Goal: Information Seeking & Learning: Check status

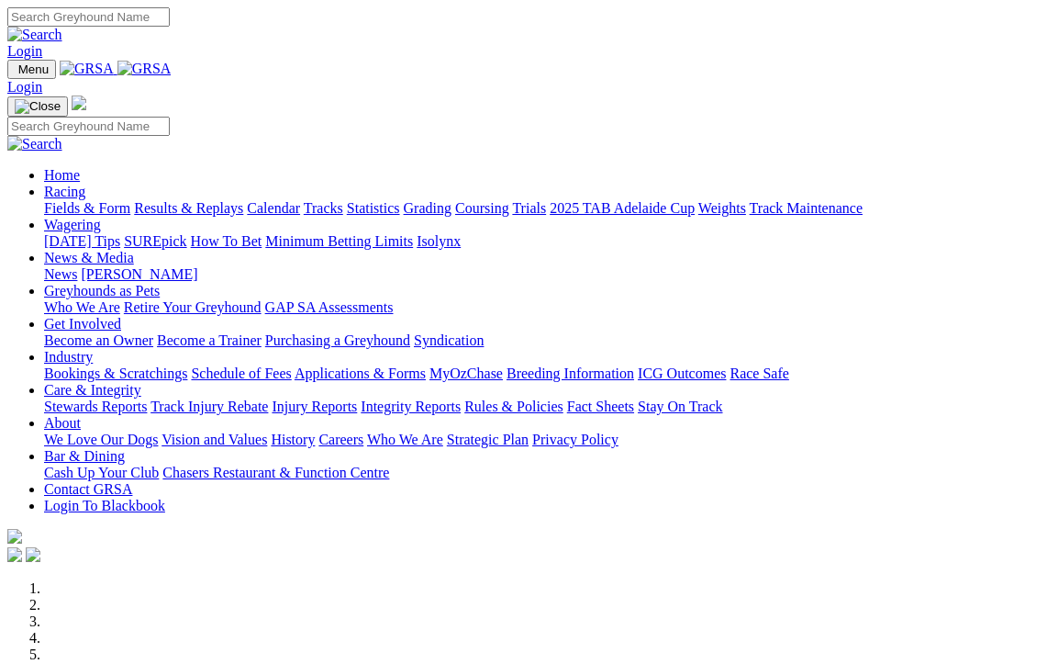
scroll to position [6, 0]
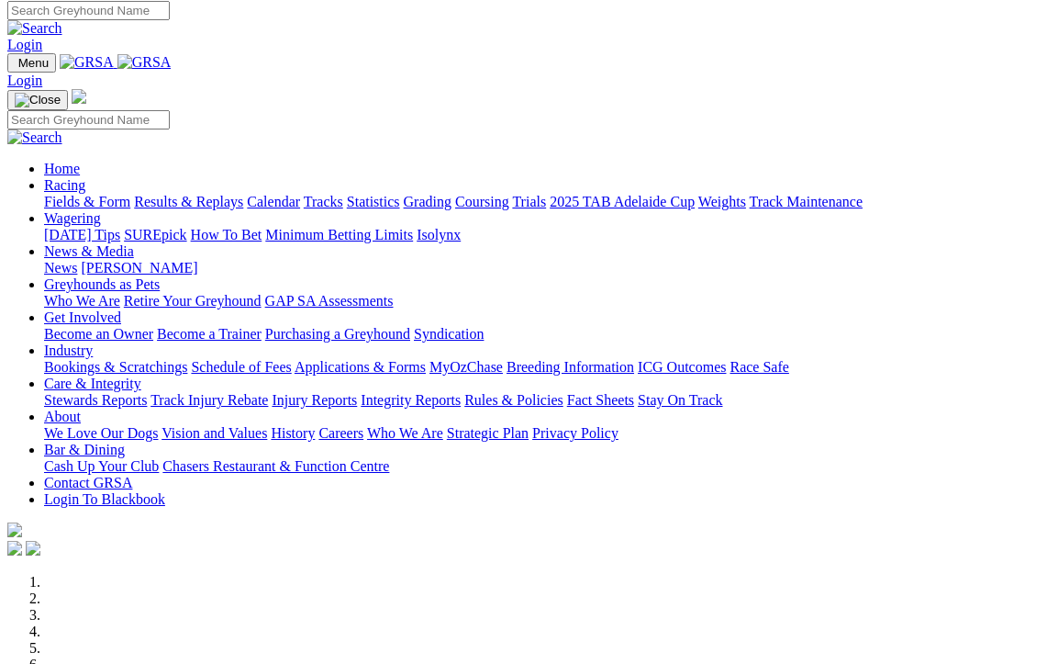
click at [85, 177] on link "Racing" at bounding box center [64, 185] width 41 height 16
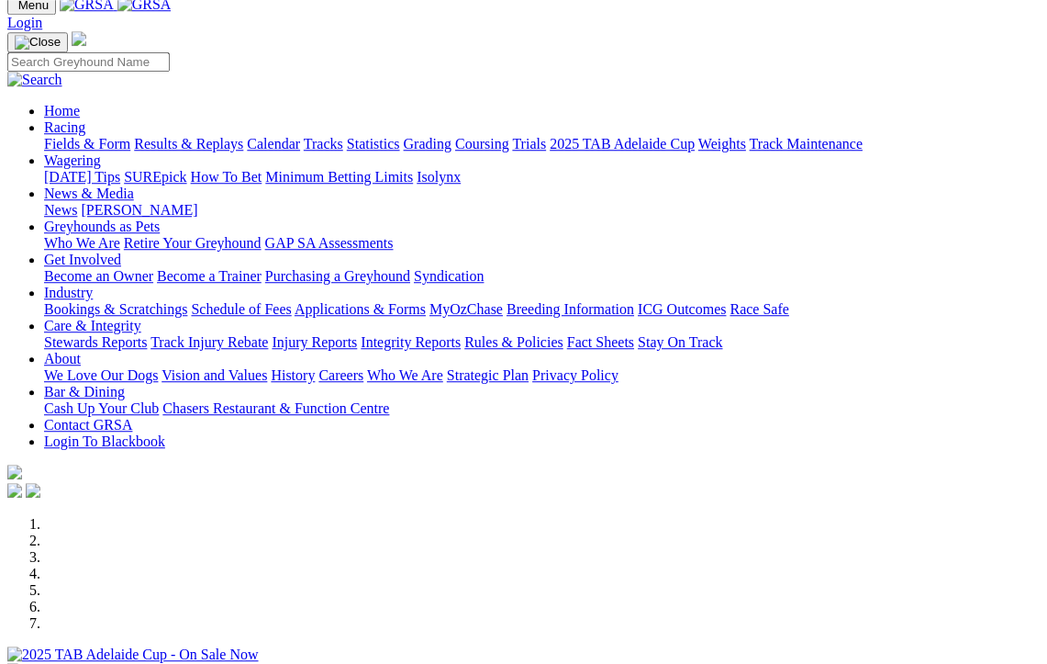
scroll to position [0, 0]
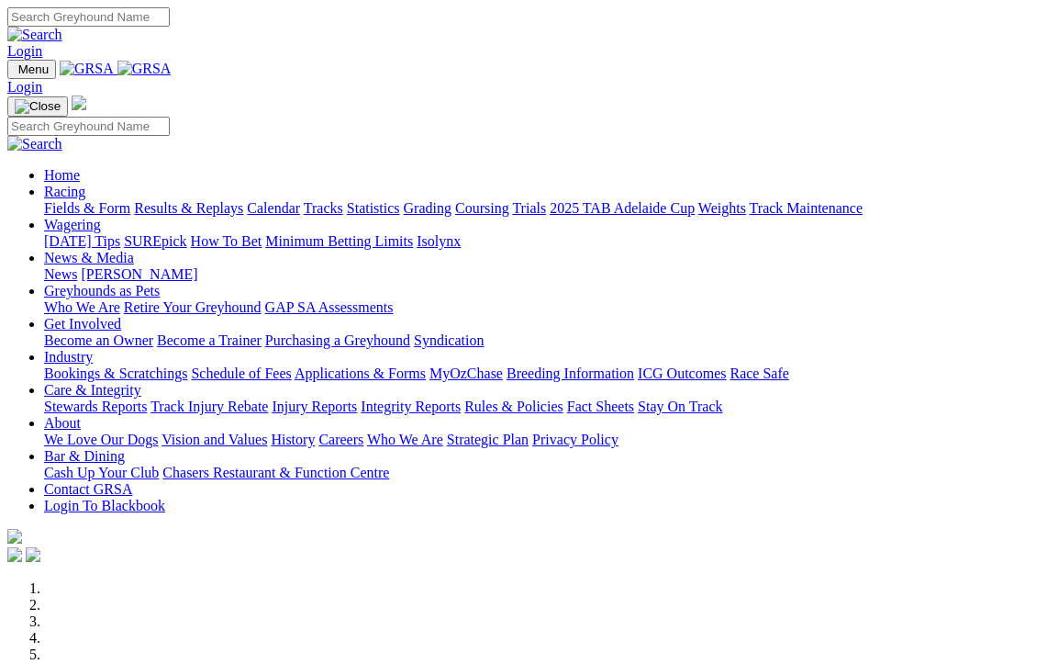
click at [85, 184] on link "Racing" at bounding box center [64, 192] width 41 height 16
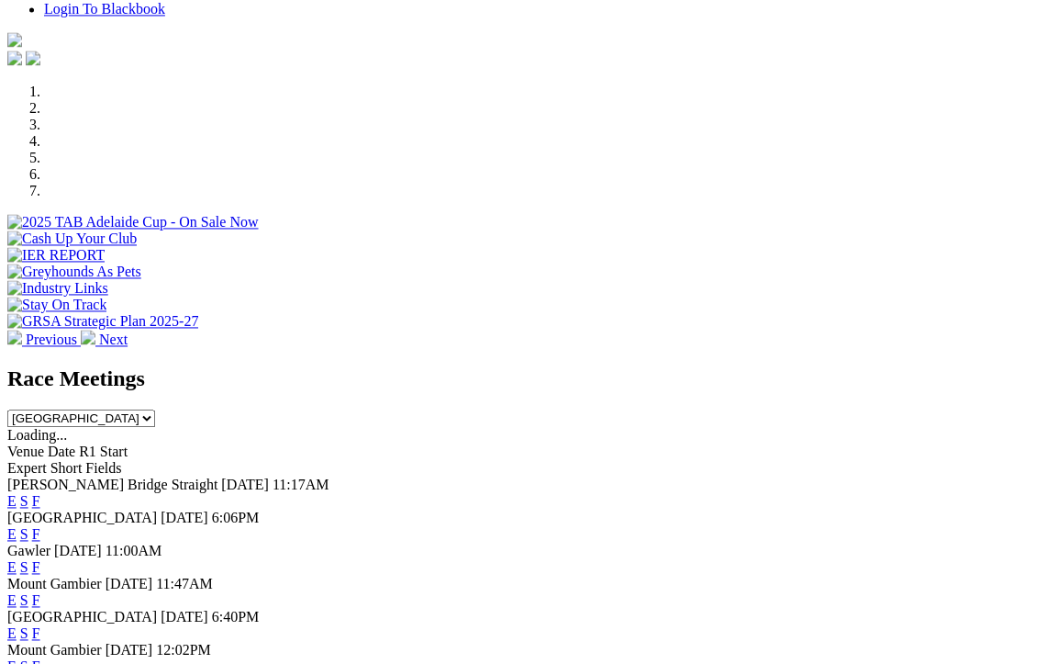
scroll to position [497, 0]
click at [95, 476] on span "[PERSON_NAME] Bridge Straight" at bounding box center [112, 484] width 210 height 16
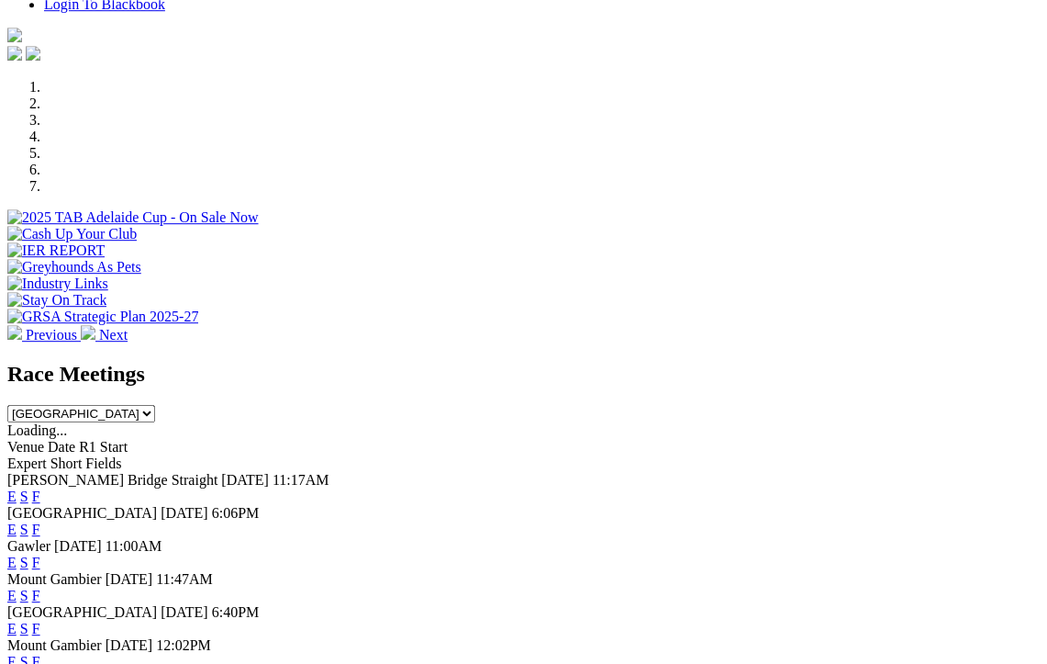
scroll to position [501, 0]
click at [17, 488] on link "E" at bounding box center [11, 496] width 9 height 16
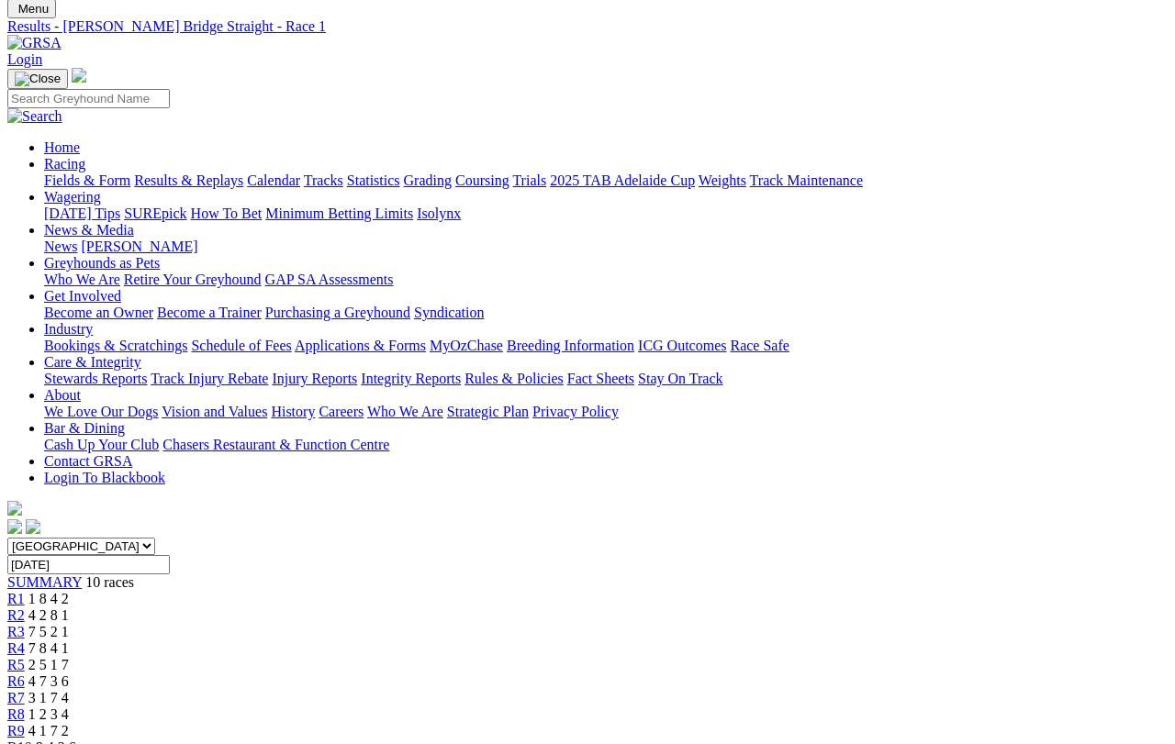
scroll to position [72, 0]
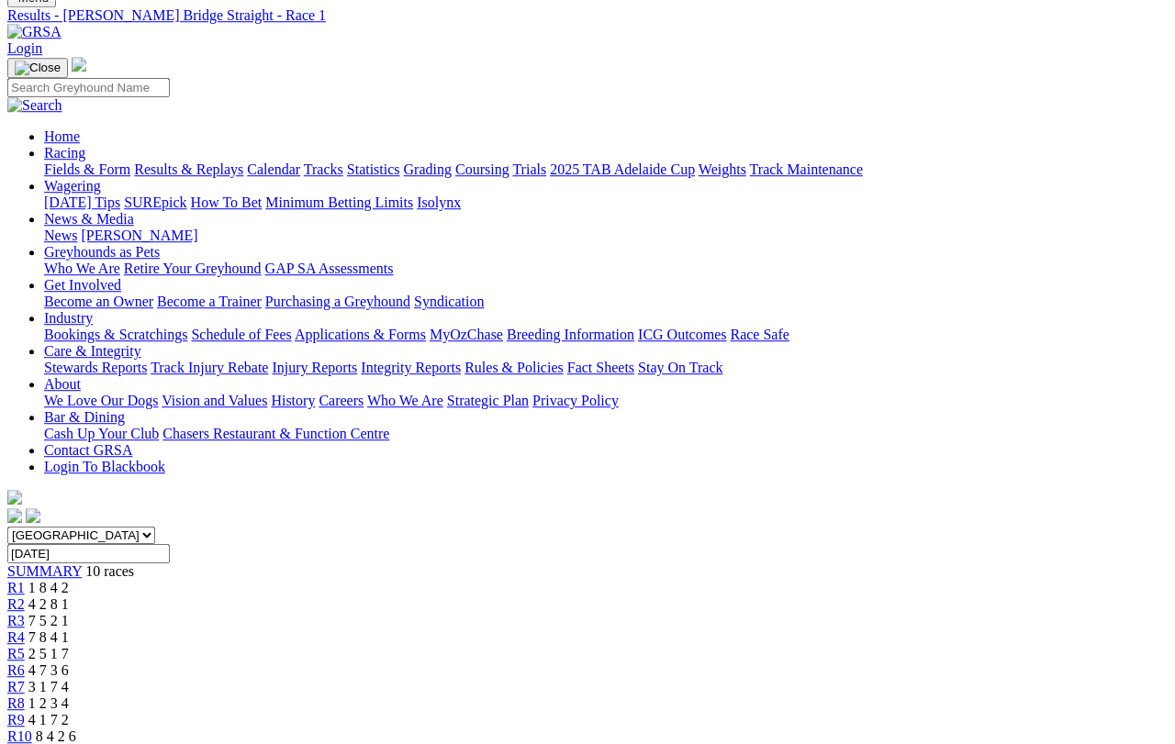
click at [25, 597] on span "R2" at bounding box center [15, 605] width 17 height 16
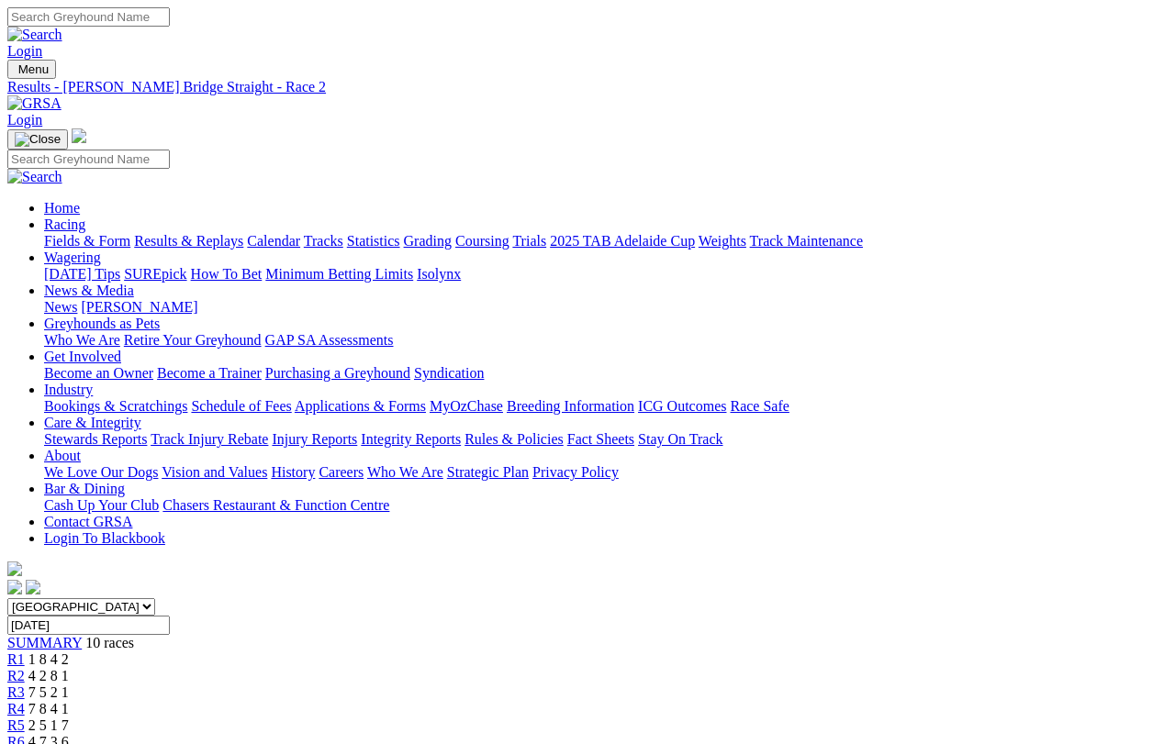
scroll to position [21, 0]
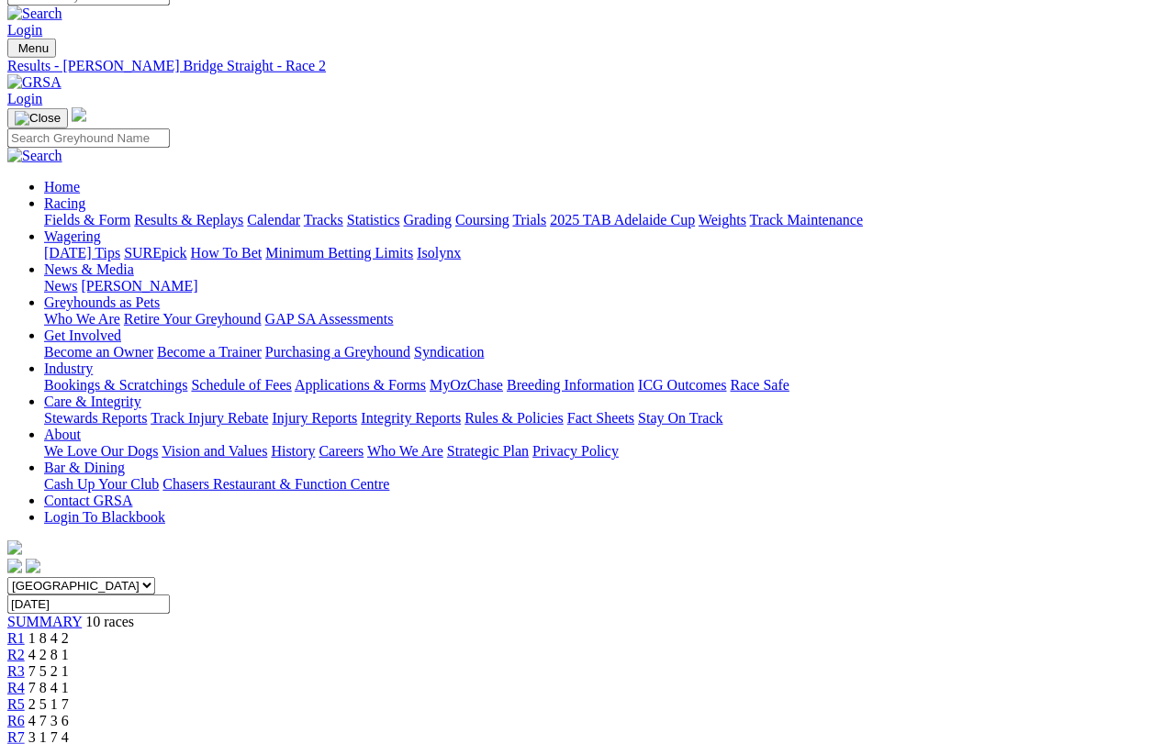
click at [25, 631] on link "R1" at bounding box center [15, 639] width 17 height 16
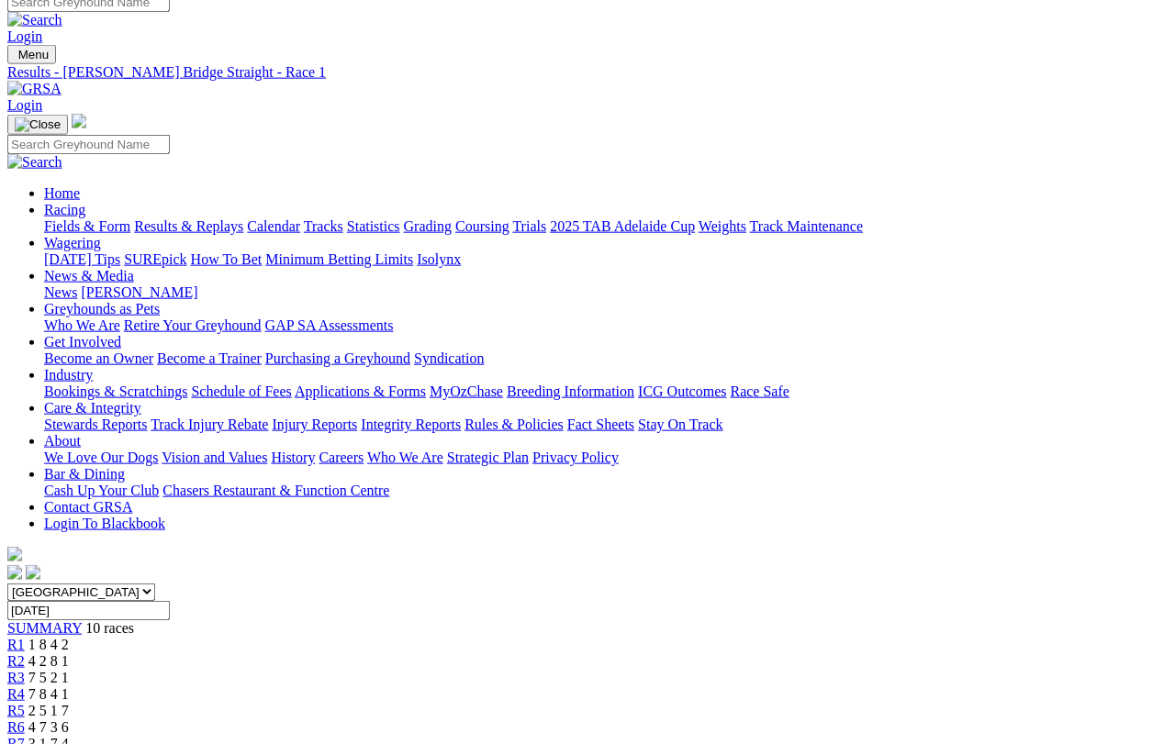
scroll to position [15, 0]
click at [25, 654] on span "R2" at bounding box center [15, 662] width 17 height 16
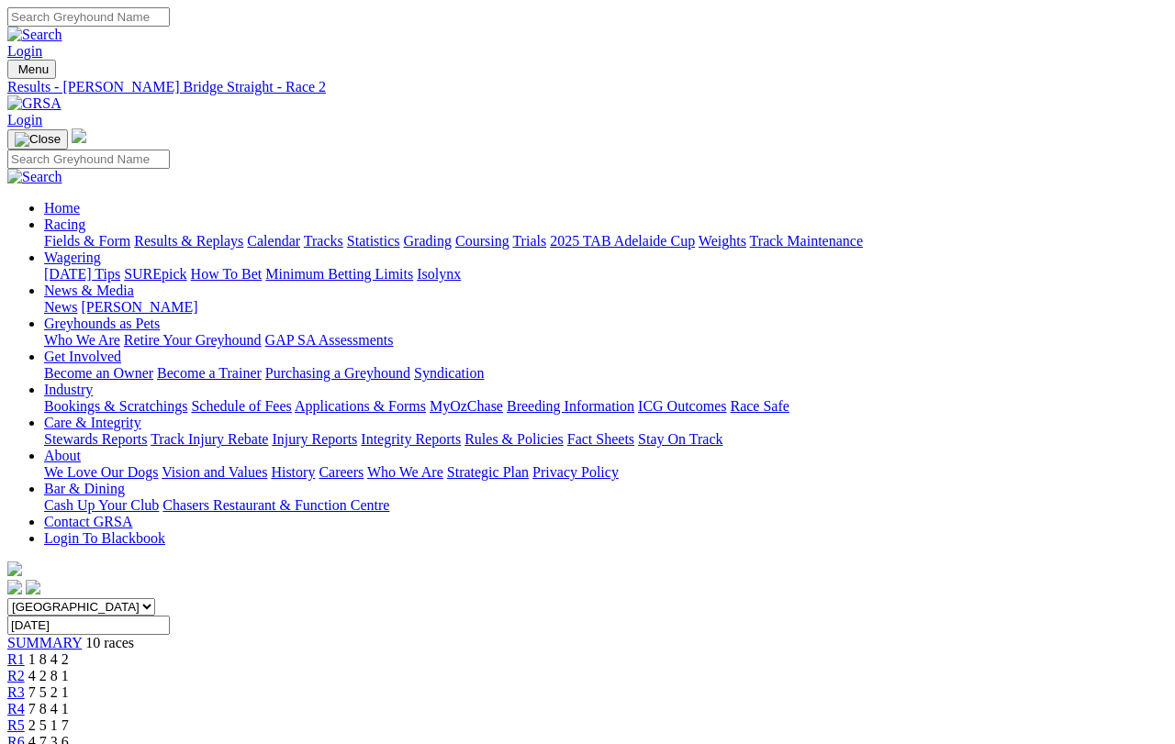
scroll to position [21, 0]
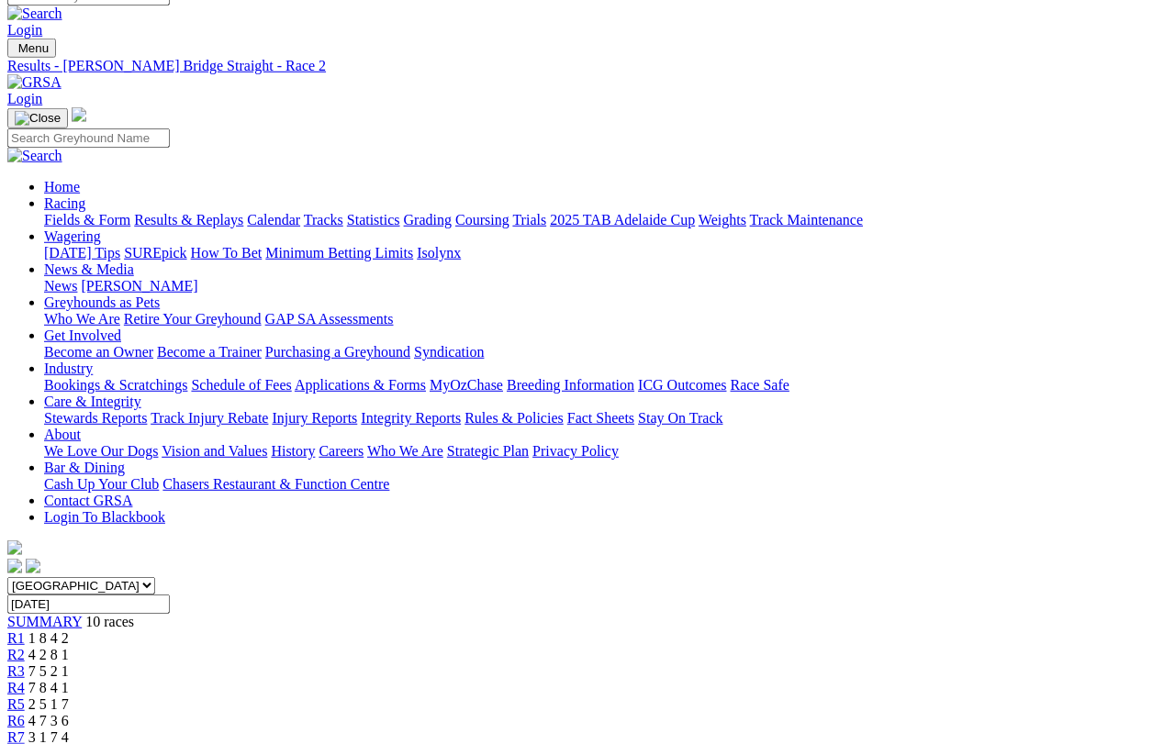
click at [25, 664] on link "R3" at bounding box center [15, 672] width 17 height 16
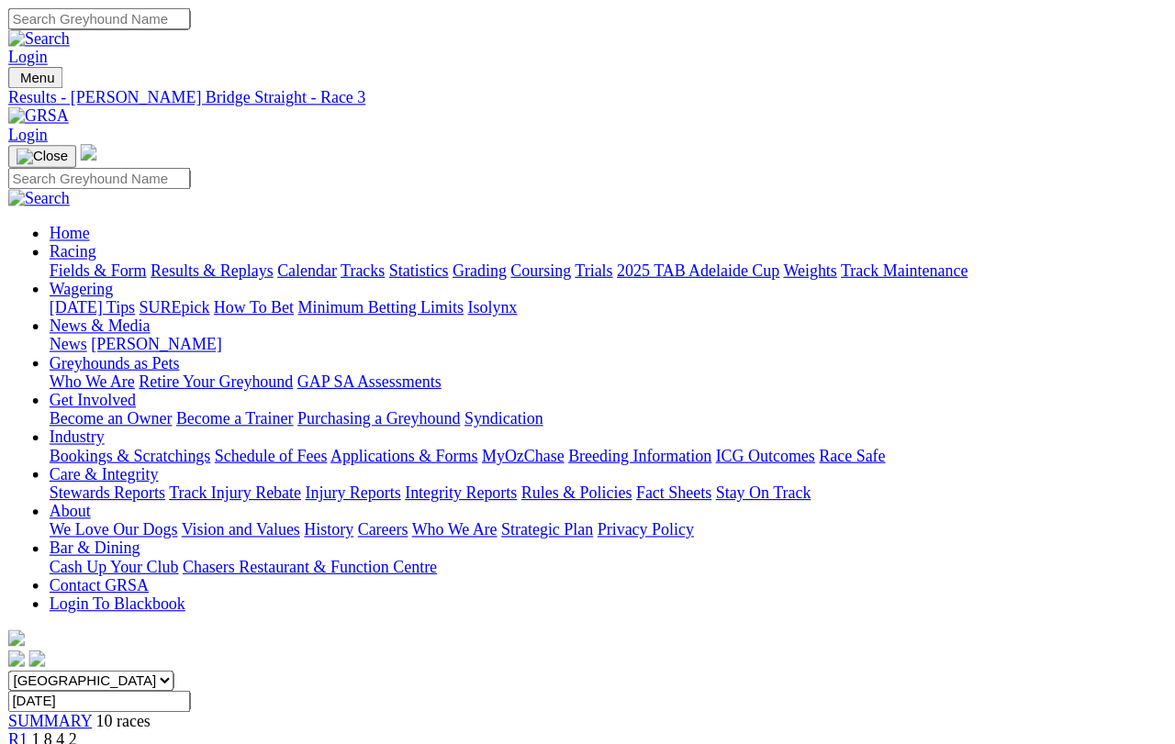
scroll to position [21, 0]
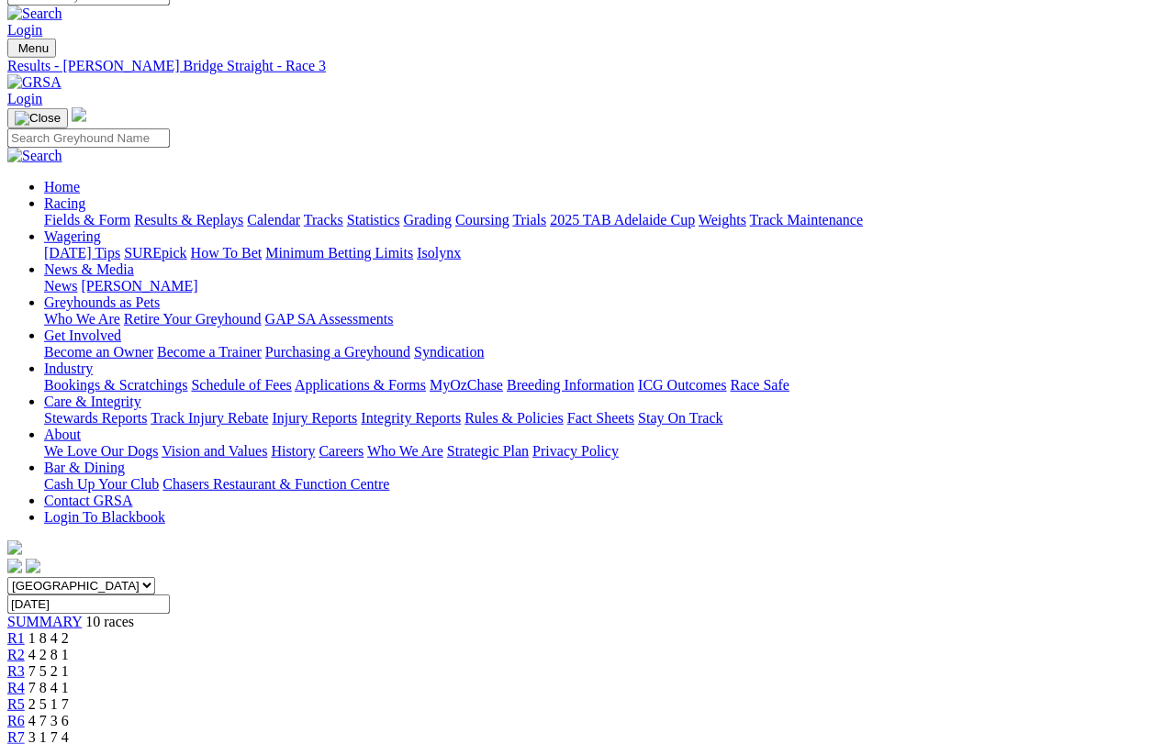
click at [25, 663] on span "R4" at bounding box center [15, 688] width 17 height 16
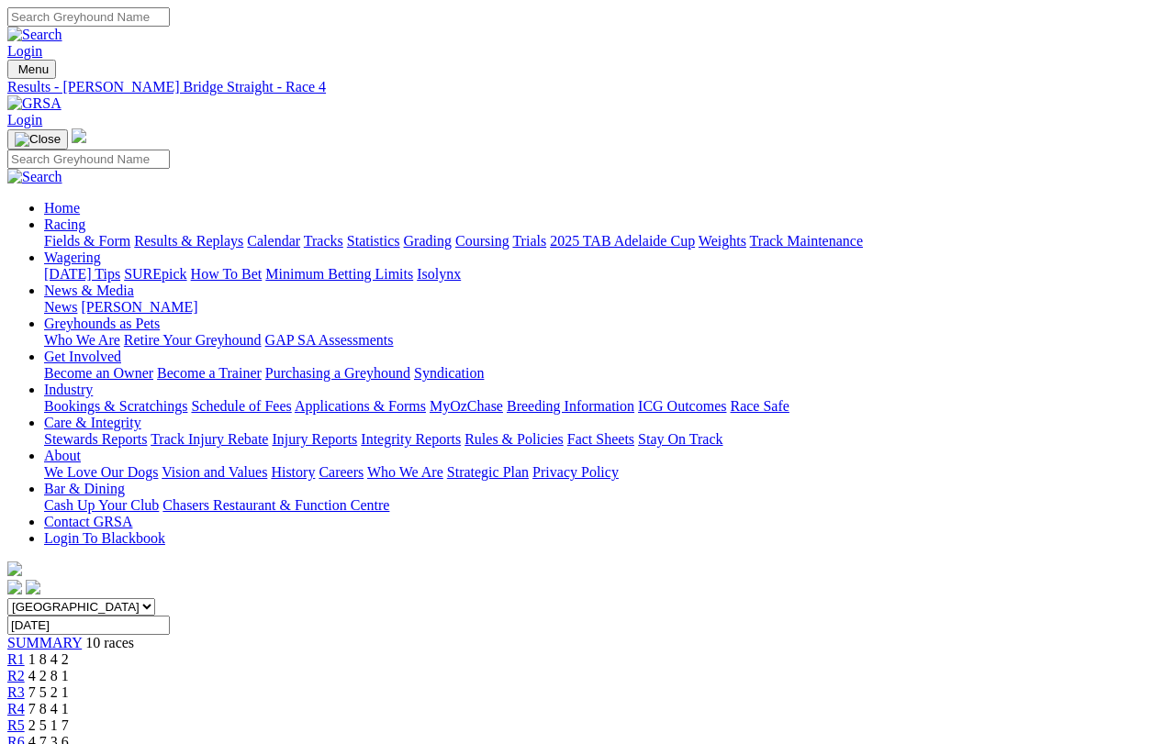
scroll to position [21, 0]
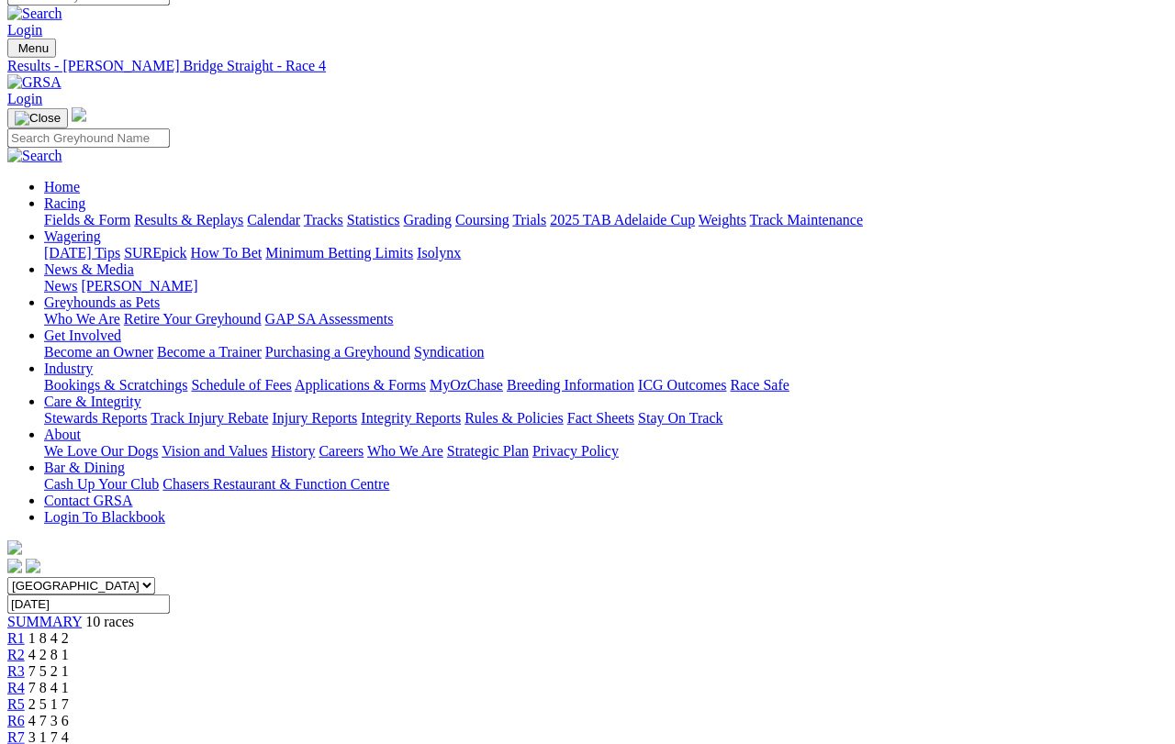
click at [25, 664] on span "R3" at bounding box center [15, 672] width 17 height 16
click at [25, 680] on span "R4" at bounding box center [15, 688] width 17 height 16
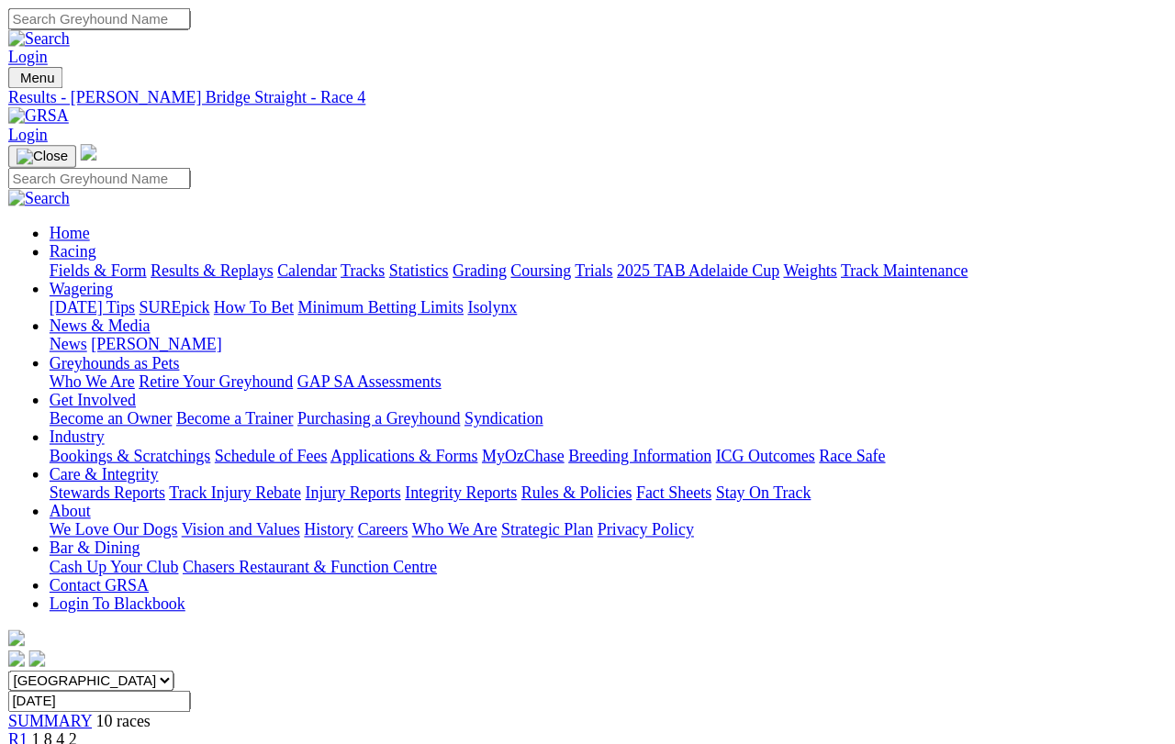
scroll to position [21, 0]
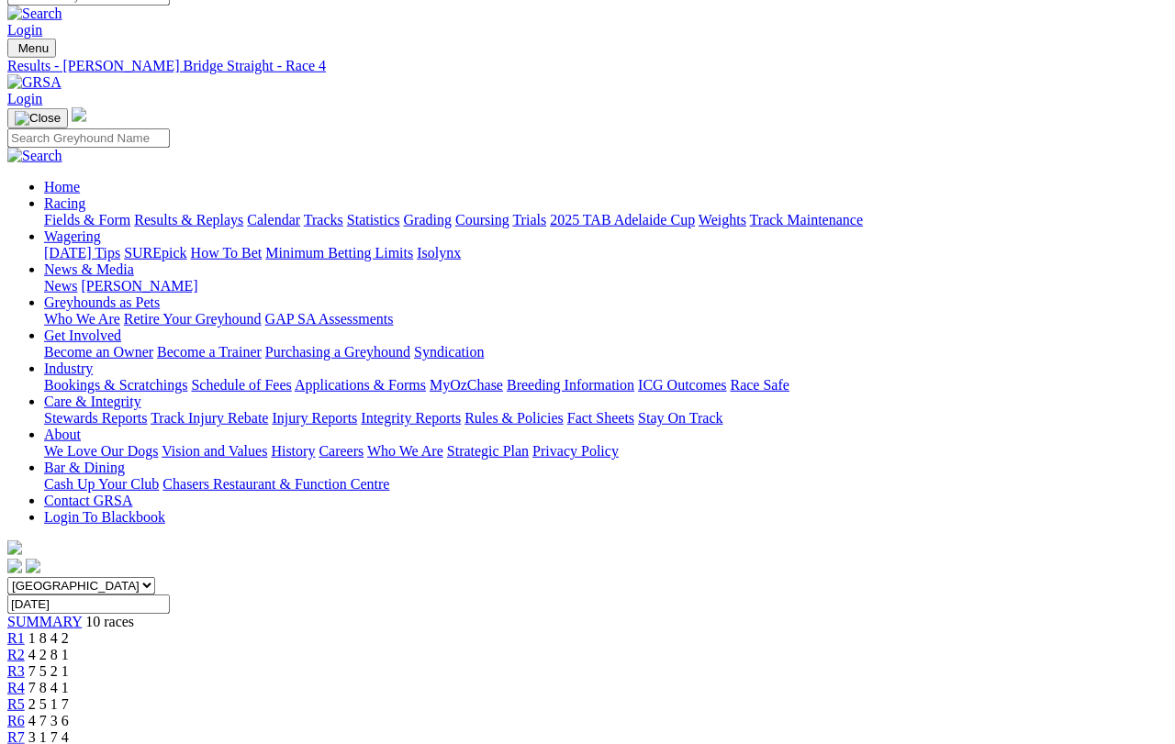
click at [25, 663] on span "R5" at bounding box center [15, 705] width 17 height 16
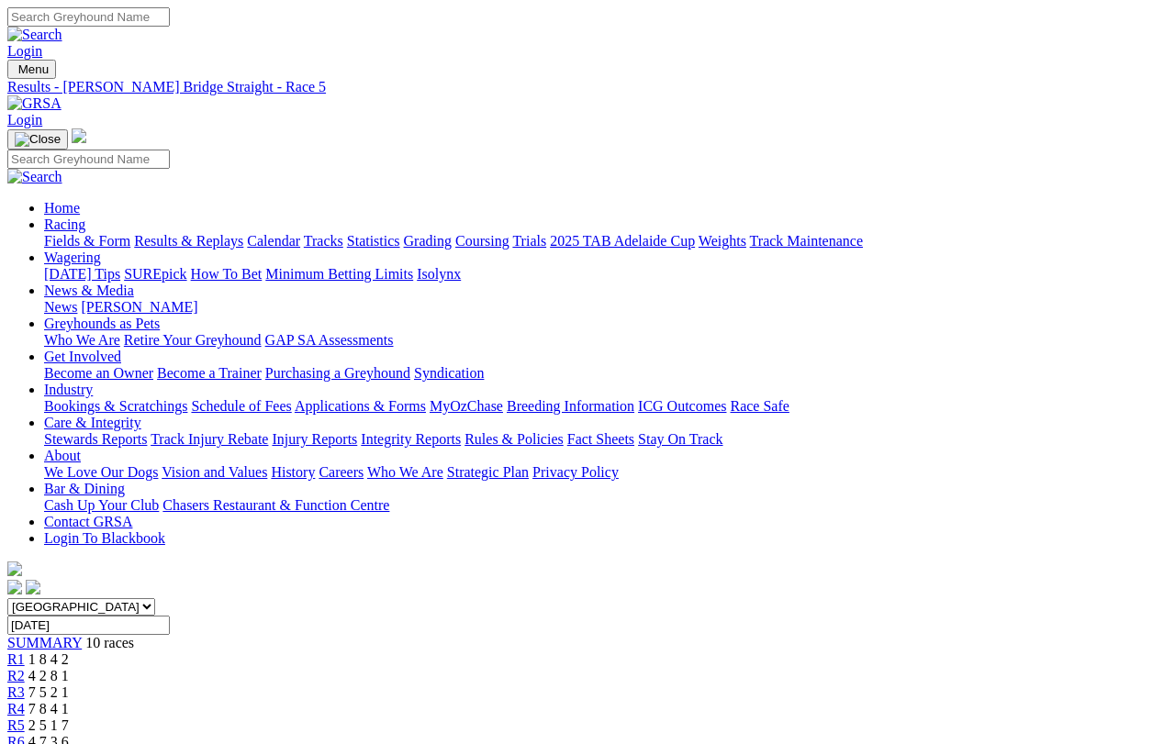
scroll to position [21, 0]
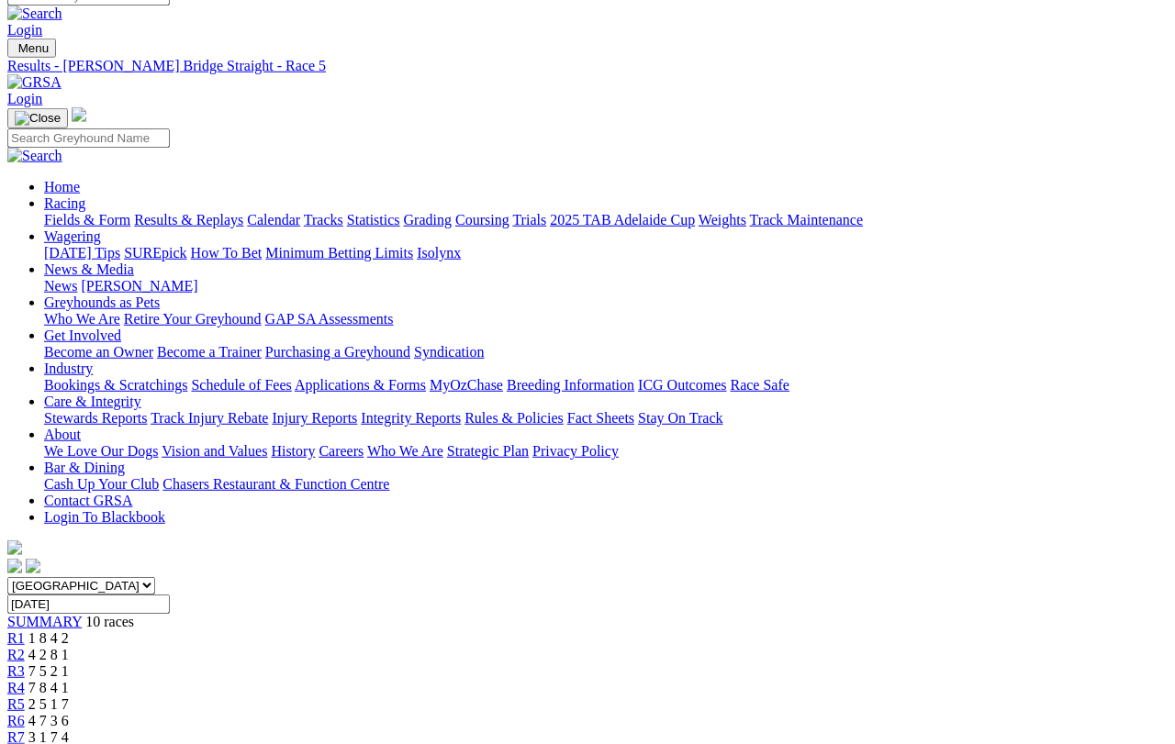
click at [25, 713] on span "R6" at bounding box center [15, 721] width 17 height 16
click at [25, 730] on link "R7" at bounding box center [15, 738] width 17 height 16
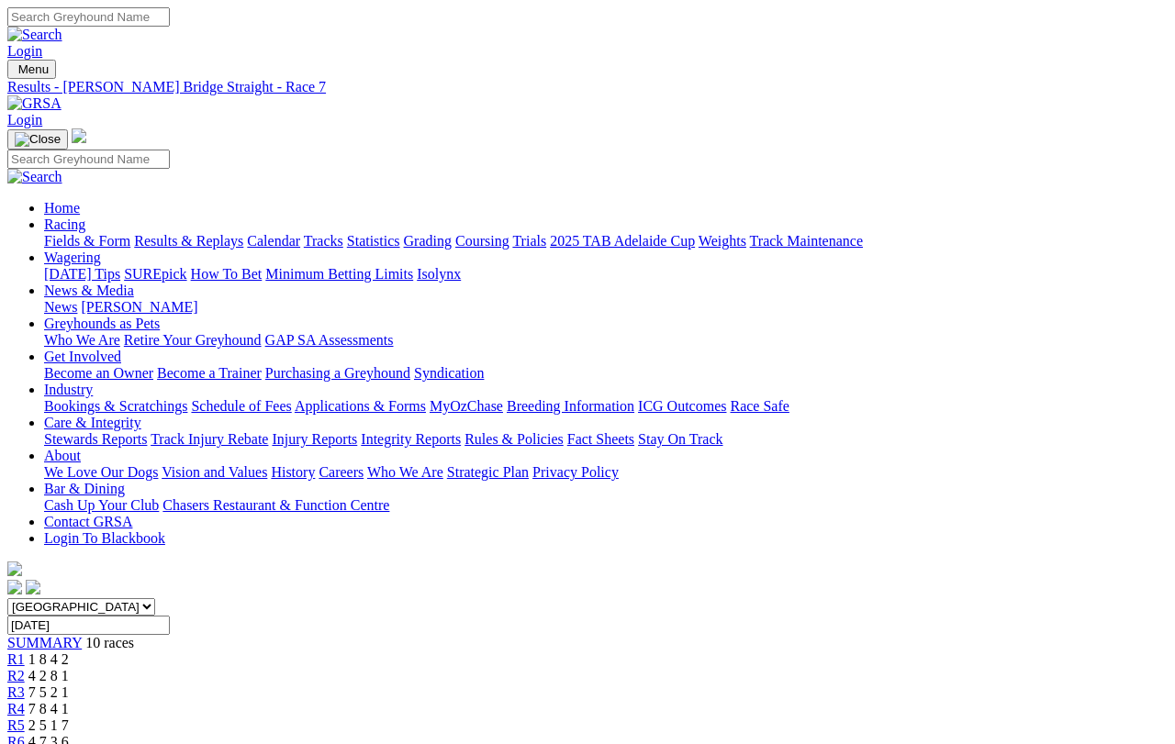
scroll to position [21, 0]
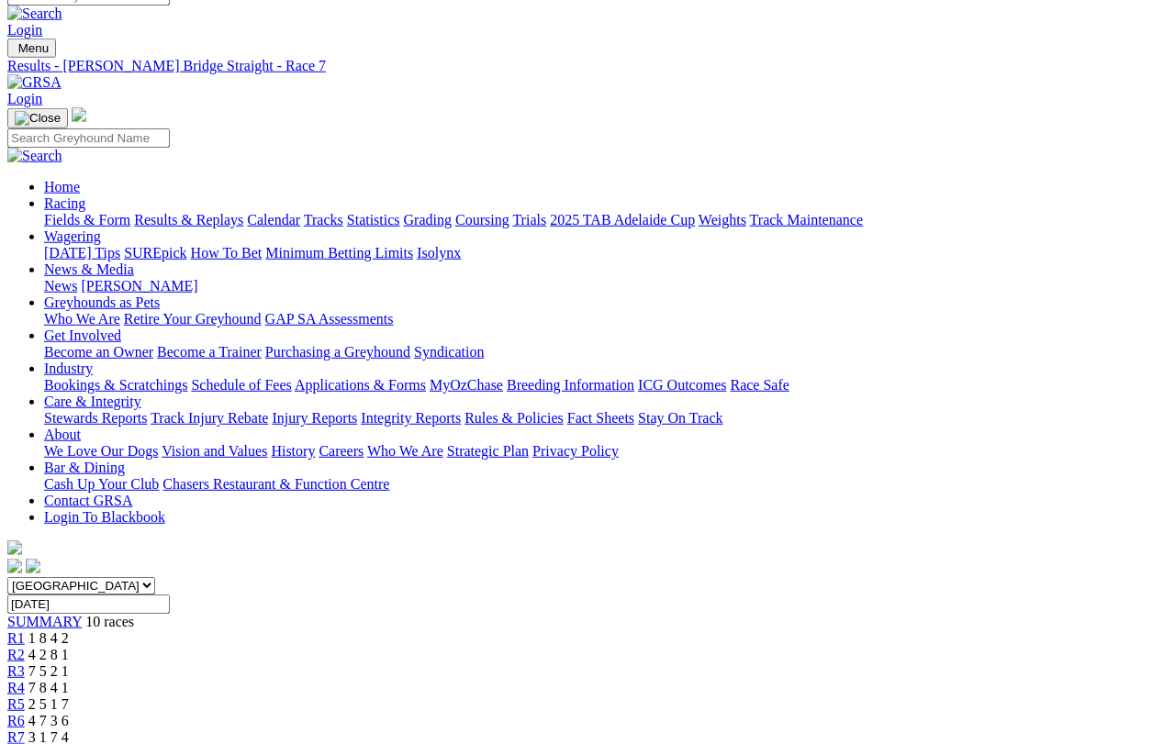
click at [25, 744] on link "R8" at bounding box center [15, 754] width 17 height 16
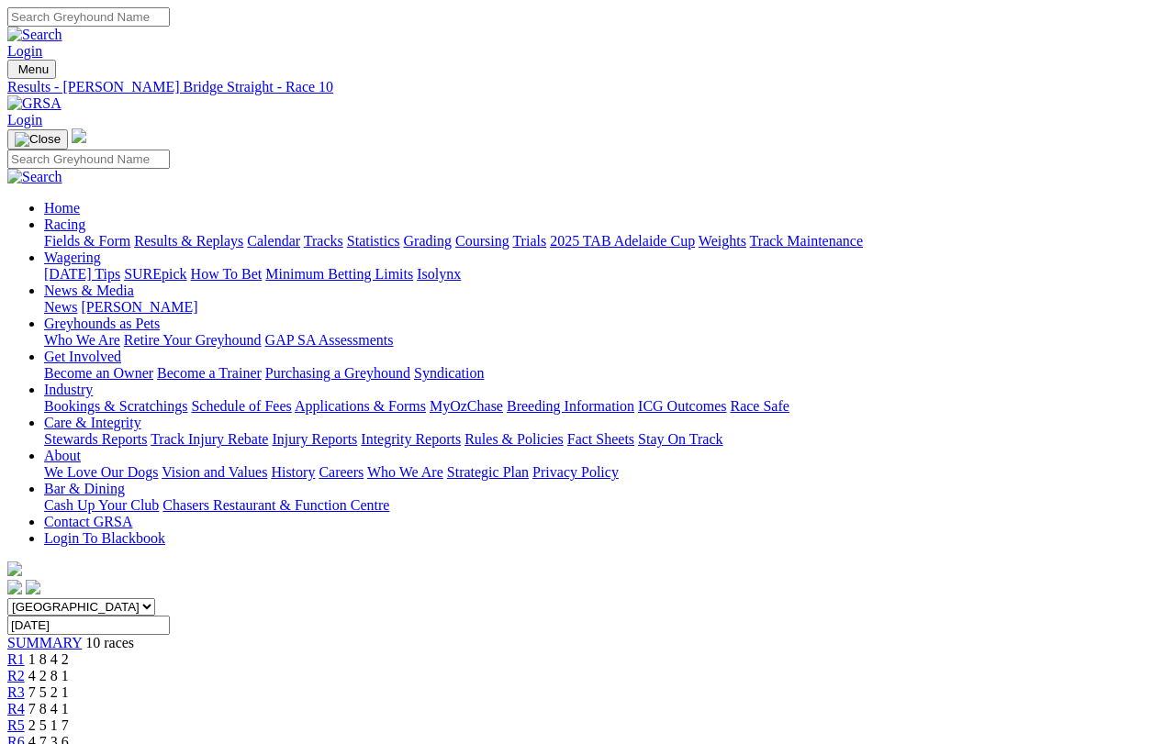
scroll to position [21, 0]
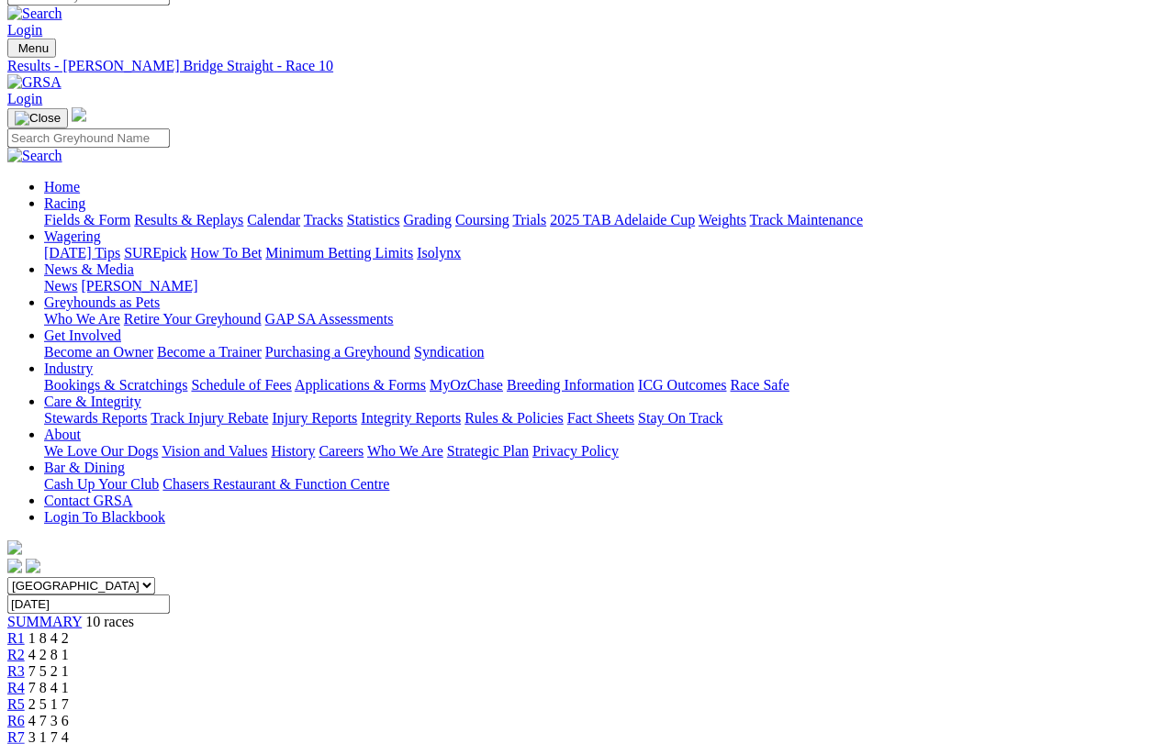
click at [25, 647] on span "R2" at bounding box center [15, 655] width 17 height 16
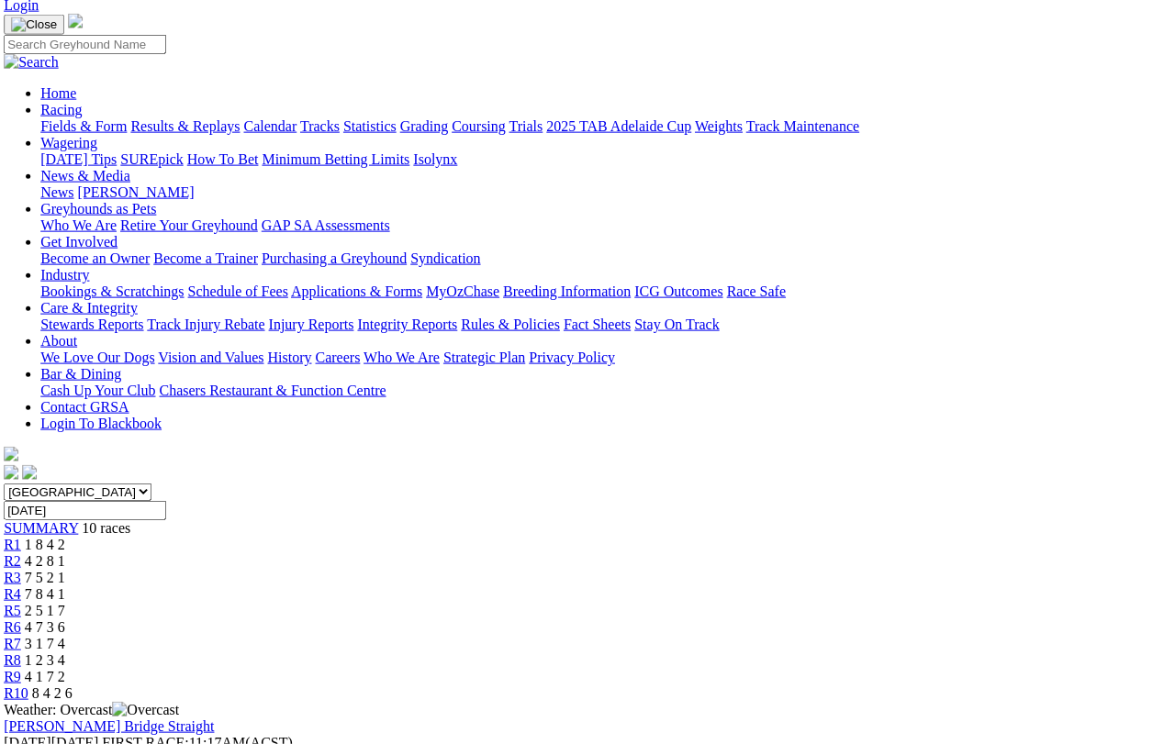
scroll to position [117, 5]
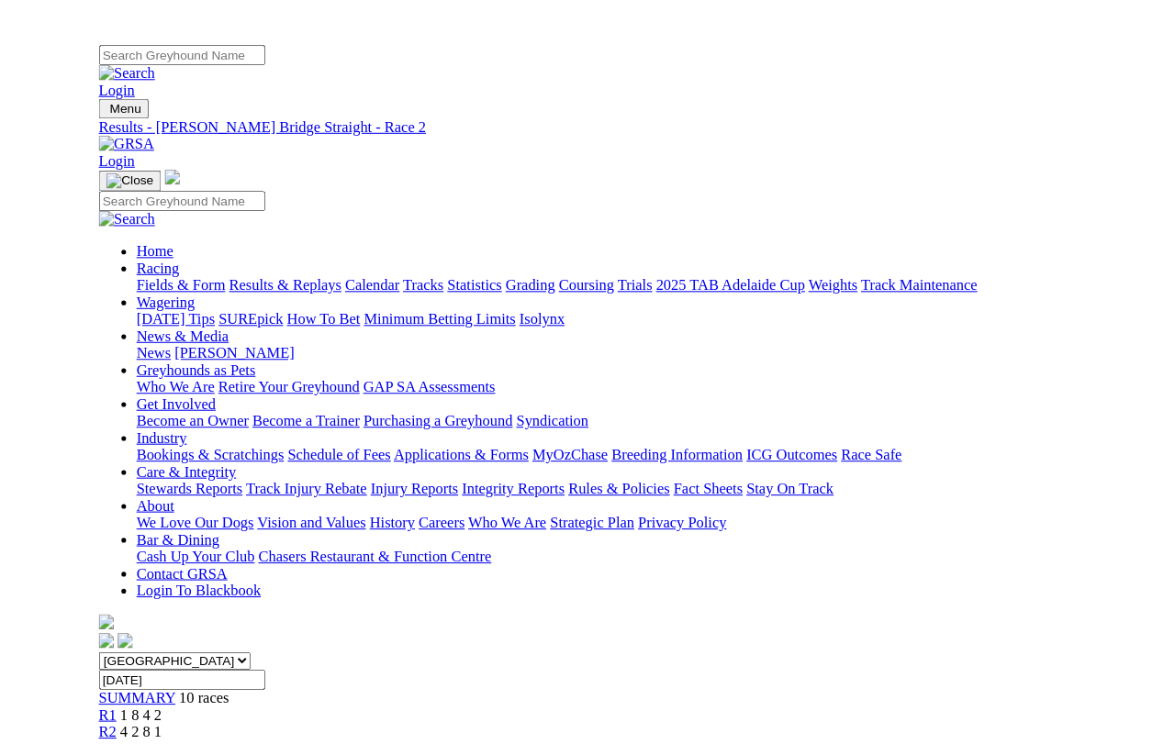
scroll to position [265, 0]
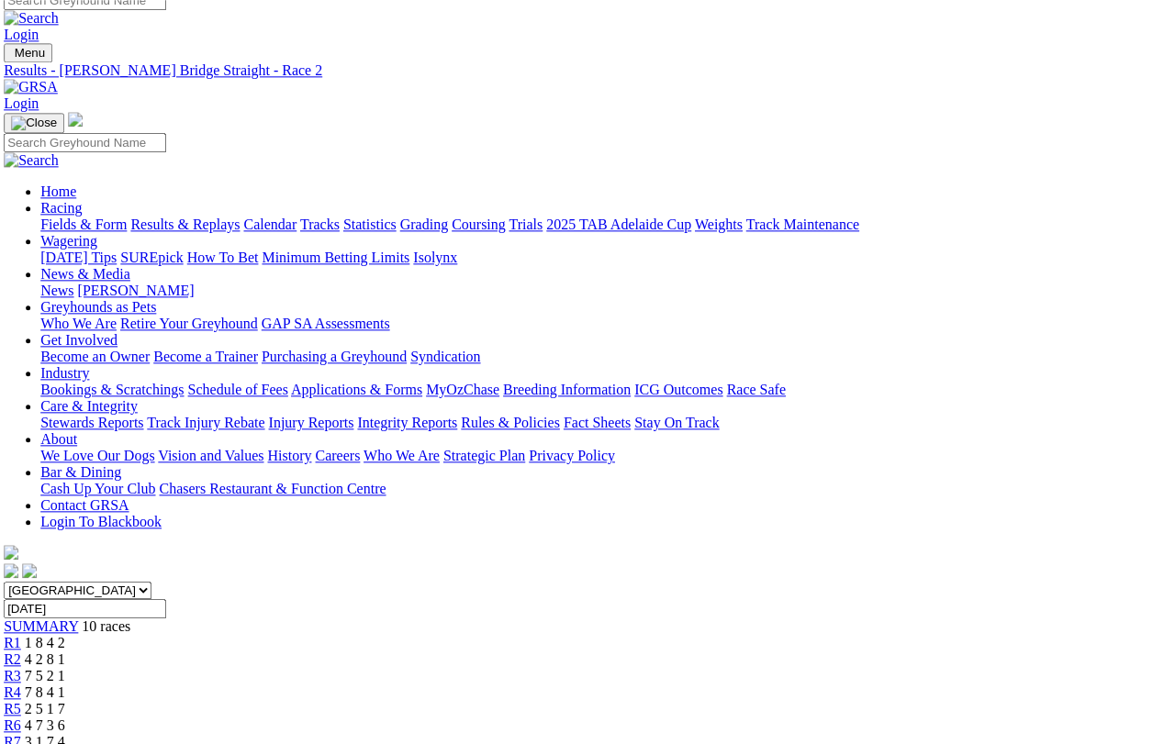
scroll to position [0, 4]
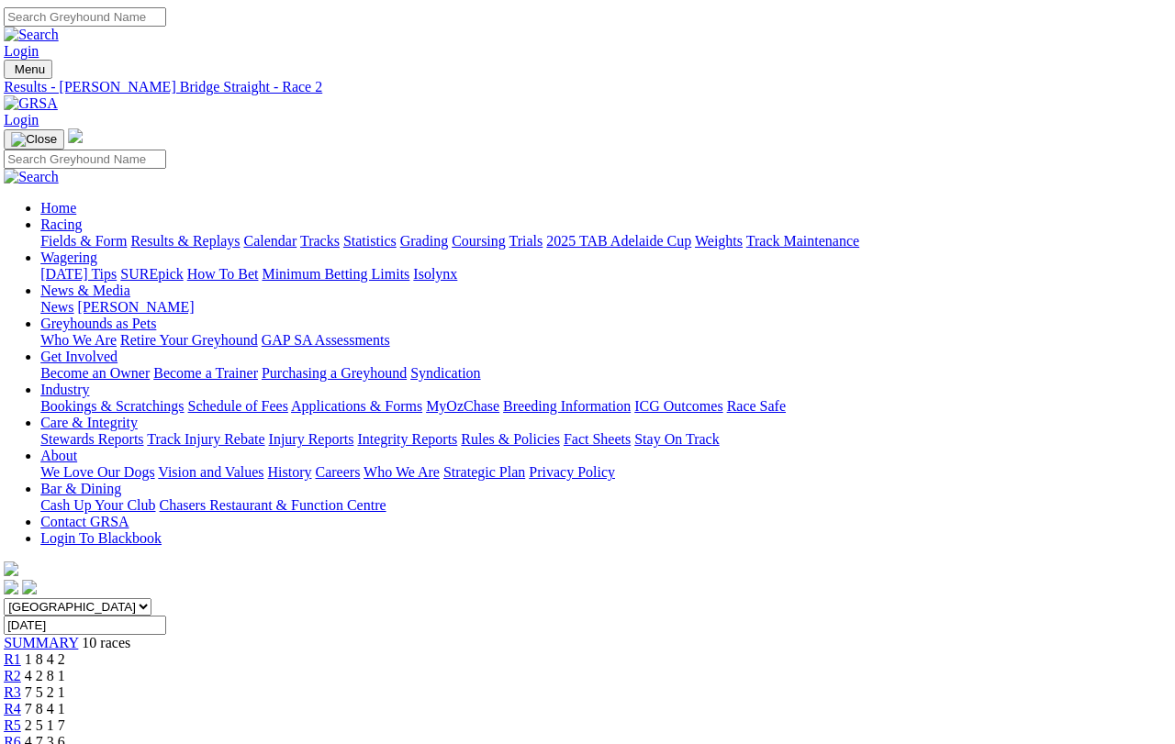
click at [78, 635] on span "SUMMARY" at bounding box center [41, 643] width 74 height 16
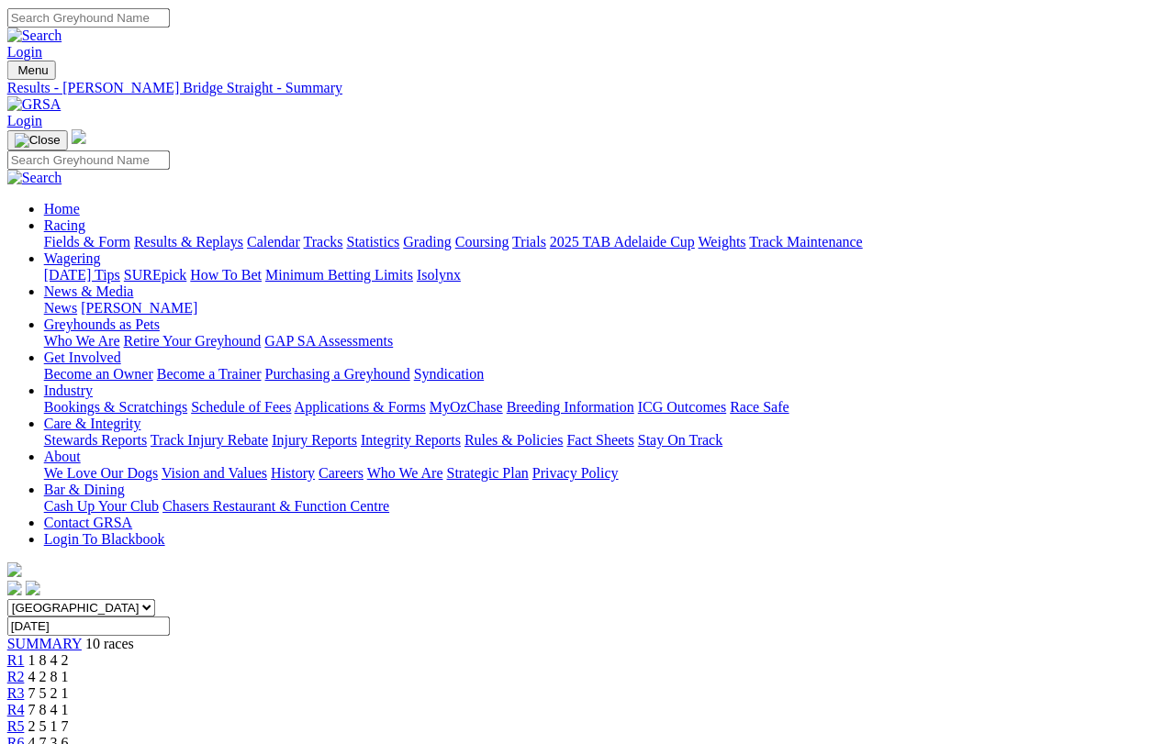
scroll to position [0, 22]
